Goal: Check status: Check status

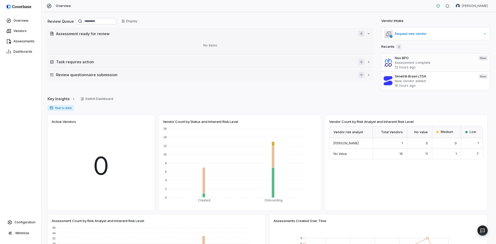
click at [425, 62] on p "Assessment complete" at bounding box center [435, 62] width 80 height 5
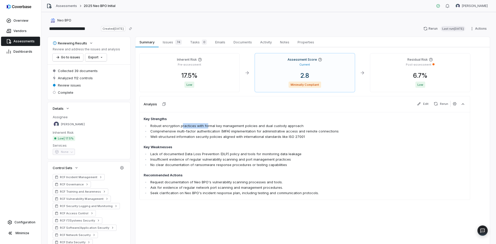
drag, startPoint x: 182, startPoint y: 126, endPoint x: 207, endPoint y: 126, distance: 24.8
click at [207, 126] on li "Robust encryption practices with formal key management policies and dual custod…" at bounding box center [275, 125] width 253 height 5
click at [340, 67] on div "Assessment Score Current 2.8 Minimally Compliant" at bounding box center [305, 73] width 100 height 39
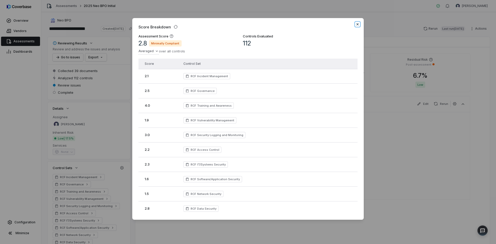
click at [359, 26] on icon "button" at bounding box center [358, 24] width 4 height 4
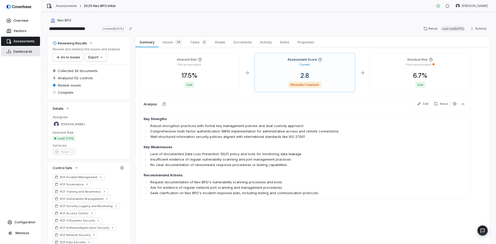
click at [23, 54] on link "Dashboards" at bounding box center [20, 51] width 39 height 9
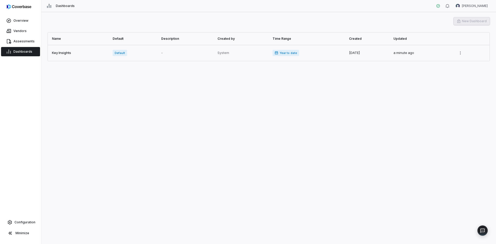
click at [89, 55] on link at bounding box center [79, 53] width 62 height 16
click at [26, 24] on link "Overview" at bounding box center [20, 20] width 39 height 9
click at [25, 23] on link "Overview" at bounding box center [20, 20] width 39 height 9
click at [21, 28] on link "Vendors" at bounding box center [20, 30] width 39 height 9
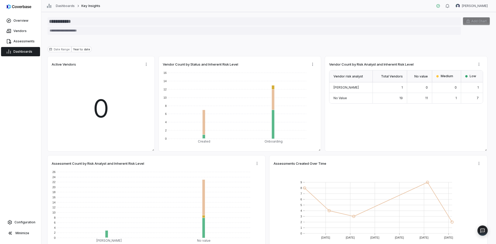
type textarea "*"
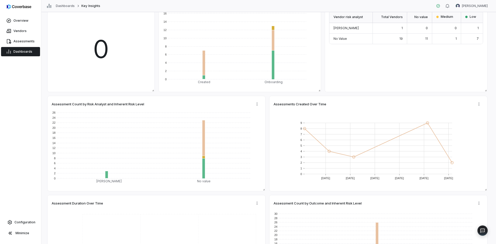
scroll to position [45, 0]
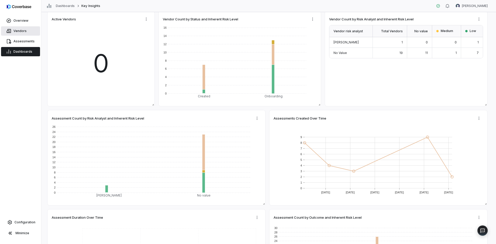
click at [22, 31] on span "Vendors" at bounding box center [19, 31] width 13 height 4
